Goal: Task Accomplishment & Management: Manage account settings

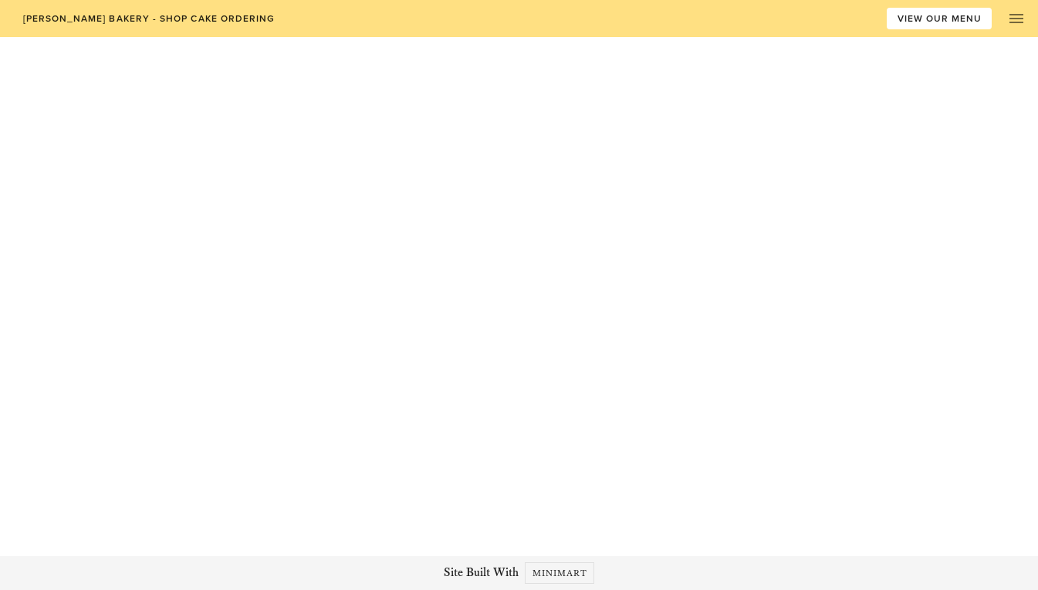
type input "[EMAIL_ADDRESS][DOMAIN_NAME]"
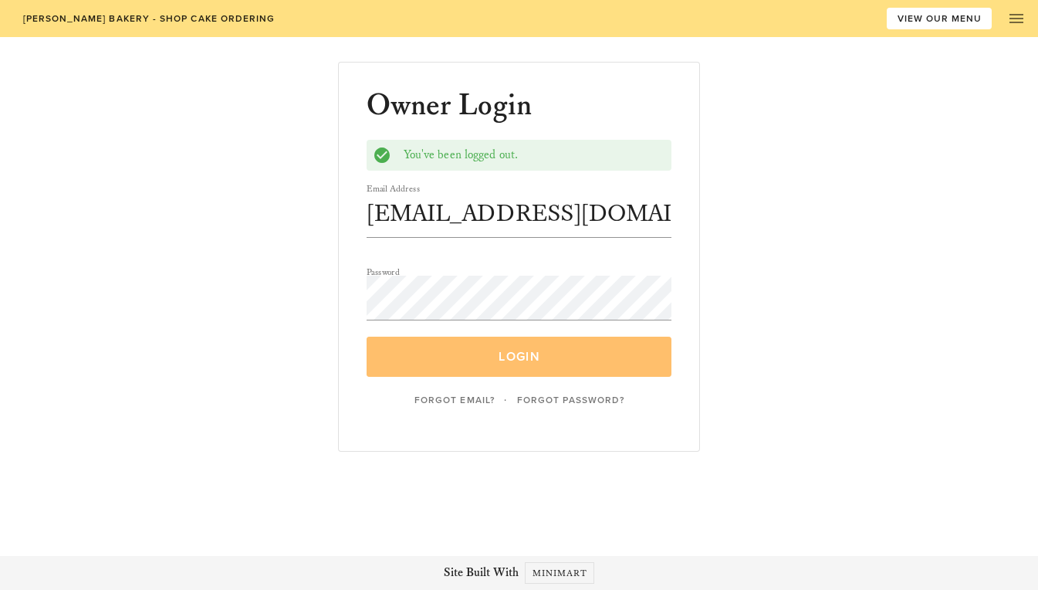
click at [453, 360] on span "Login" at bounding box center [520, 356] width 270 height 15
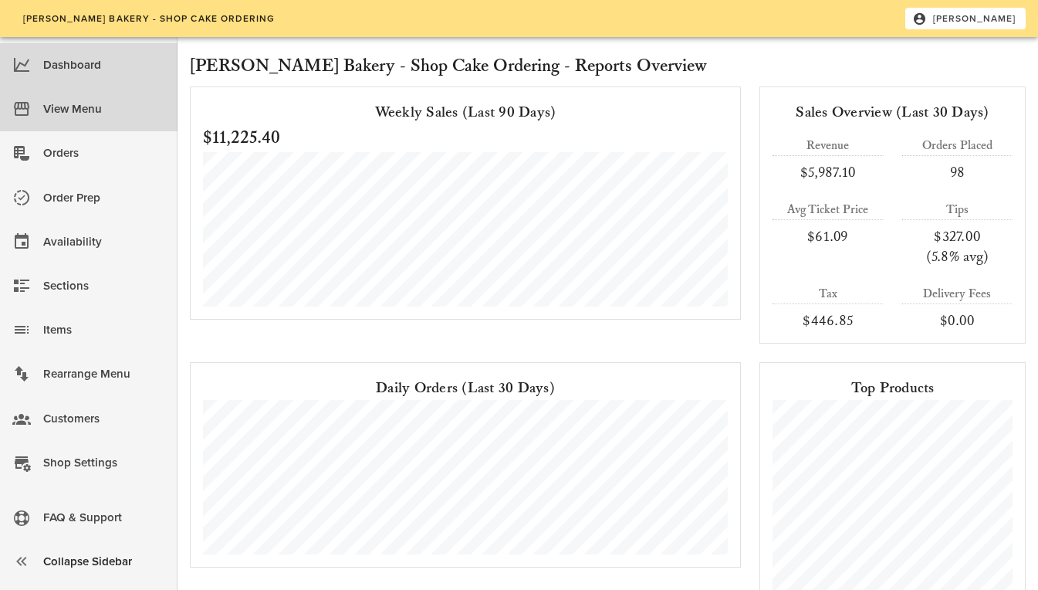
click at [90, 105] on div "View Menu" at bounding box center [104, 109] width 122 height 25
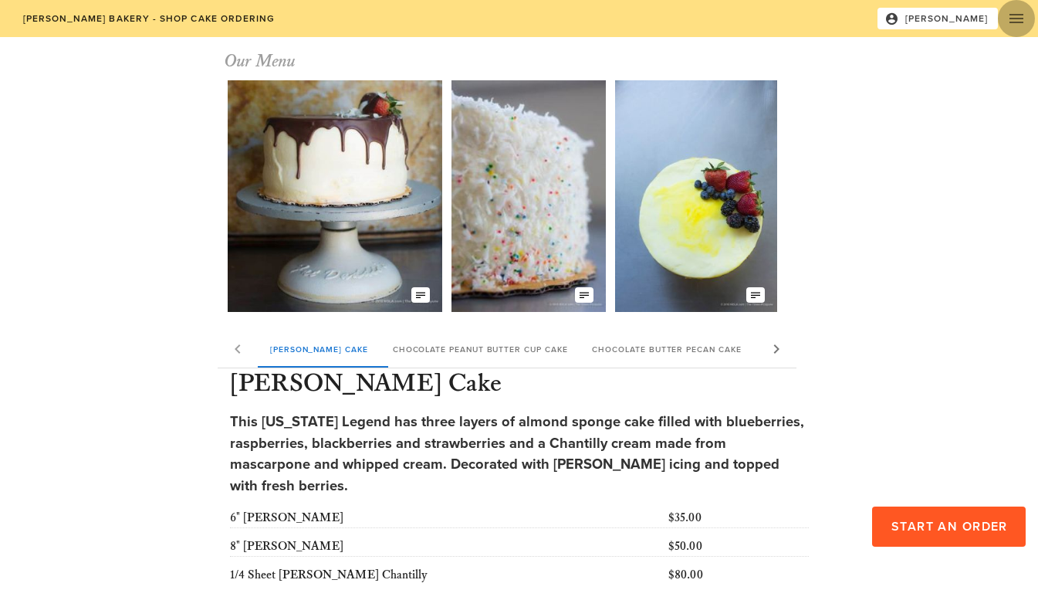
click at [1015, 15] on icon "button" at bounding box center [1017, 18] width 19 height 19
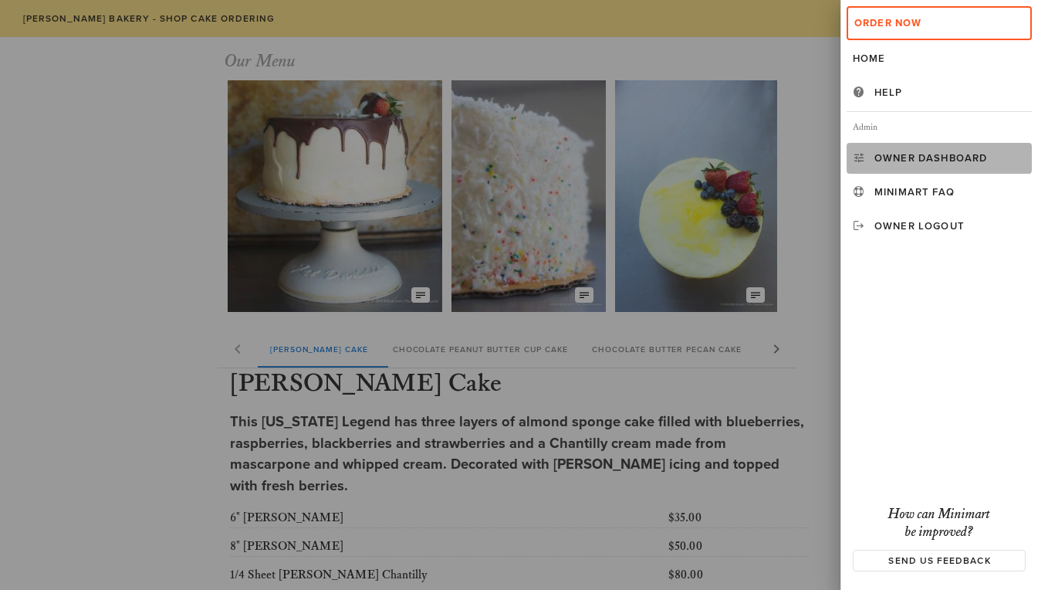
click at [877, 164] on link "Owner Dashboard" at bounding box center [939, 158] width 185 height 31
